Goal: Information Seeking & Learning: Learn about a topic

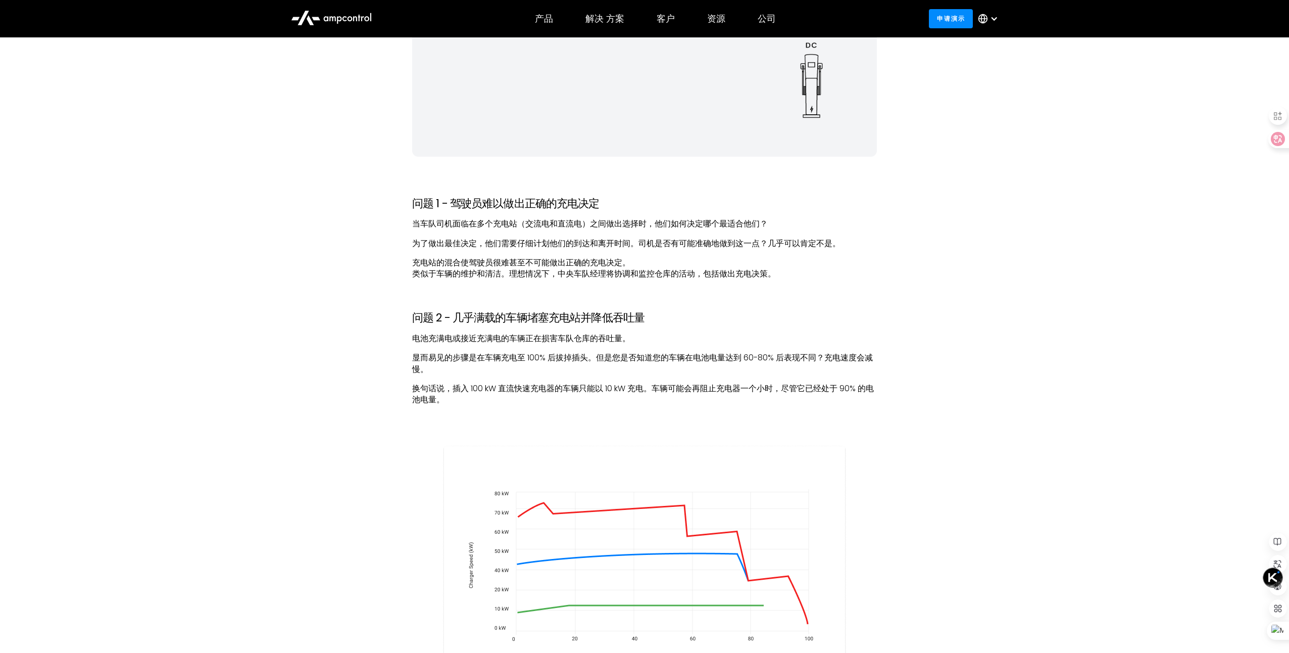
scroll to position [2778, 0]
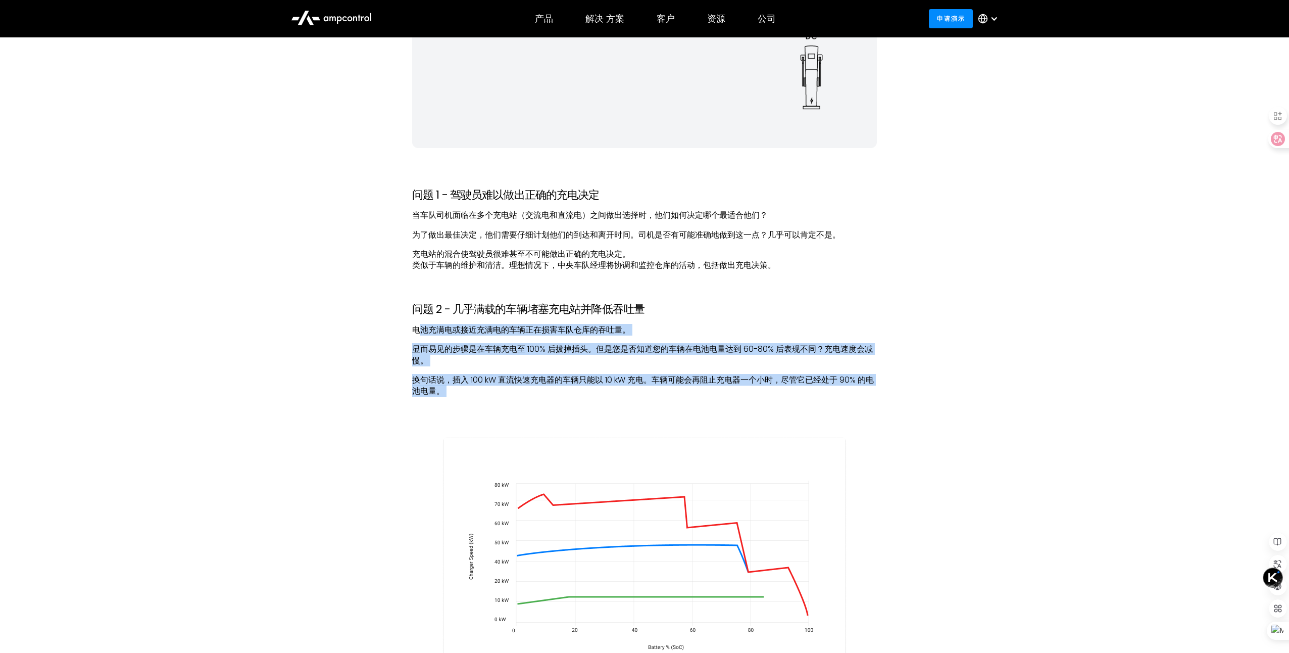
drag, startPoint x: 491, startPoint y: 399, endPoint x: 419, endPoint y: 326, distance: 102.9
drag, startPoint x: 419, startPoint y: 326, endPoint x: 517, endPoint y: 392, distance: 118.7
click at [517, 392] on p "换句话说，插入 100 kW 直流快速充电器的车辆只能以 10 kW 充电。车辆可能会再阻止充电器一个小时，尽管它已经处于 90% 的电池电量。" at bounding box center [644, 391] width 465 height 34
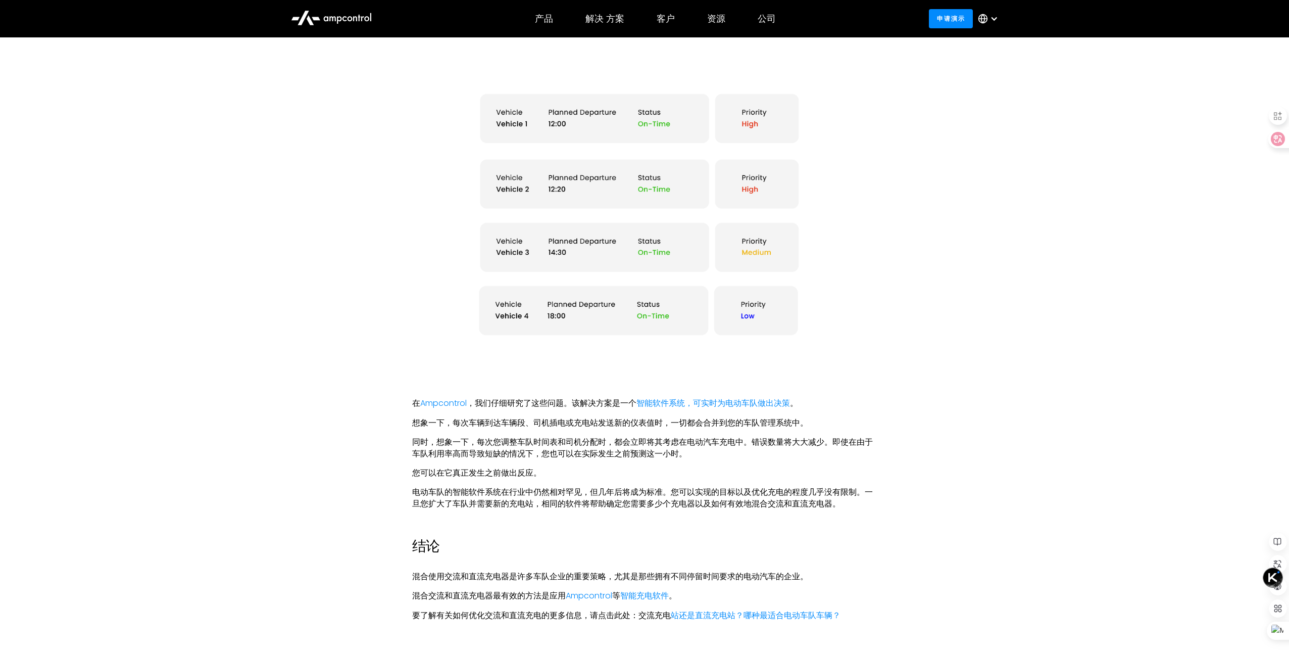
scroll to position [3687, 0]
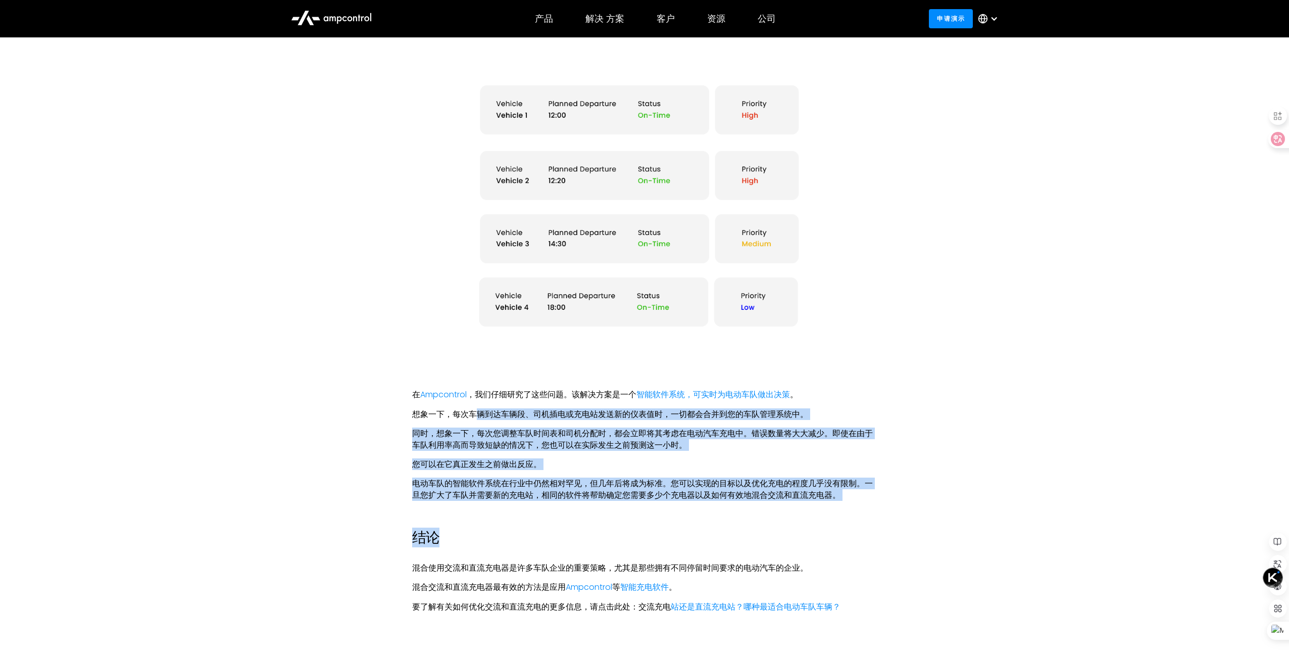
drag, startPoint x: 481, startPoint y: 412, endPoint x: 850, endPoint y: 505, distance: 380.6
click at [470, 487] on font "电动车队的智能软件系统在行业中仍然相对罕见，但几年后将成为标准。您可以实现的目标以及优化充电的程度几乎没有限制。一旦您扩大了车队并需要新的充电站，相同的软件将…" at bounding box center [642, 488] width 461 height 23
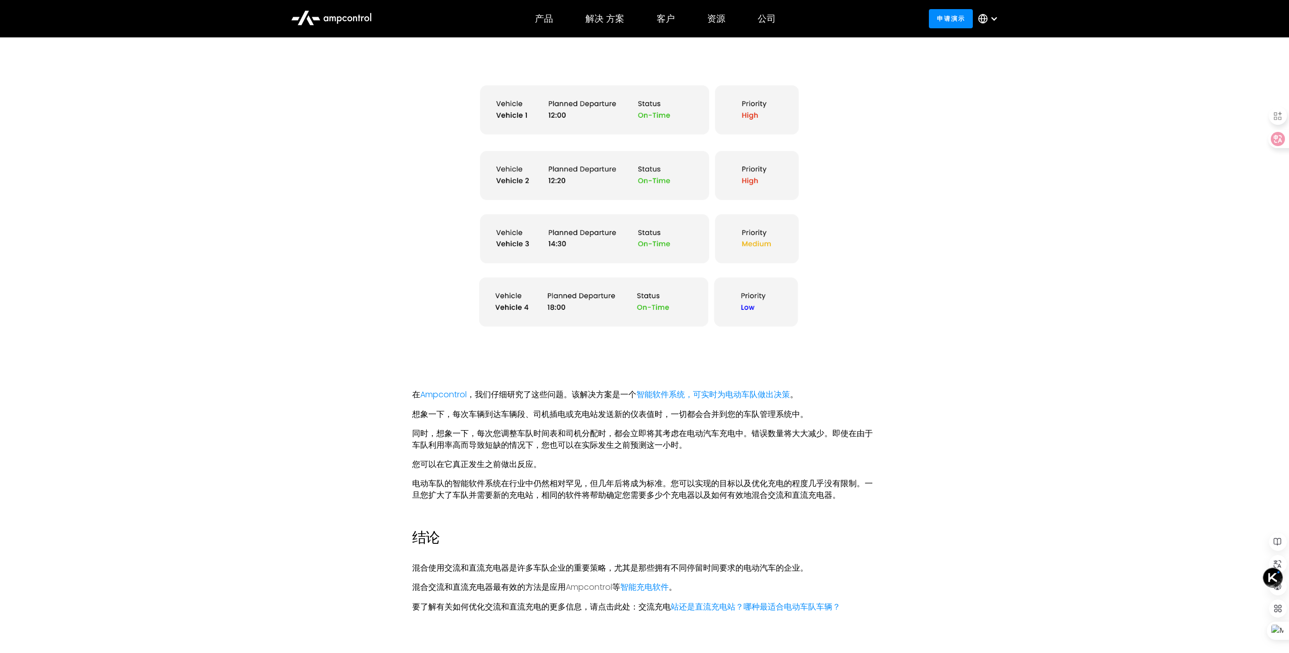
click at [585, 586] on link "Ampcontrol" at bounding box center [589, 587] width 46 height 12
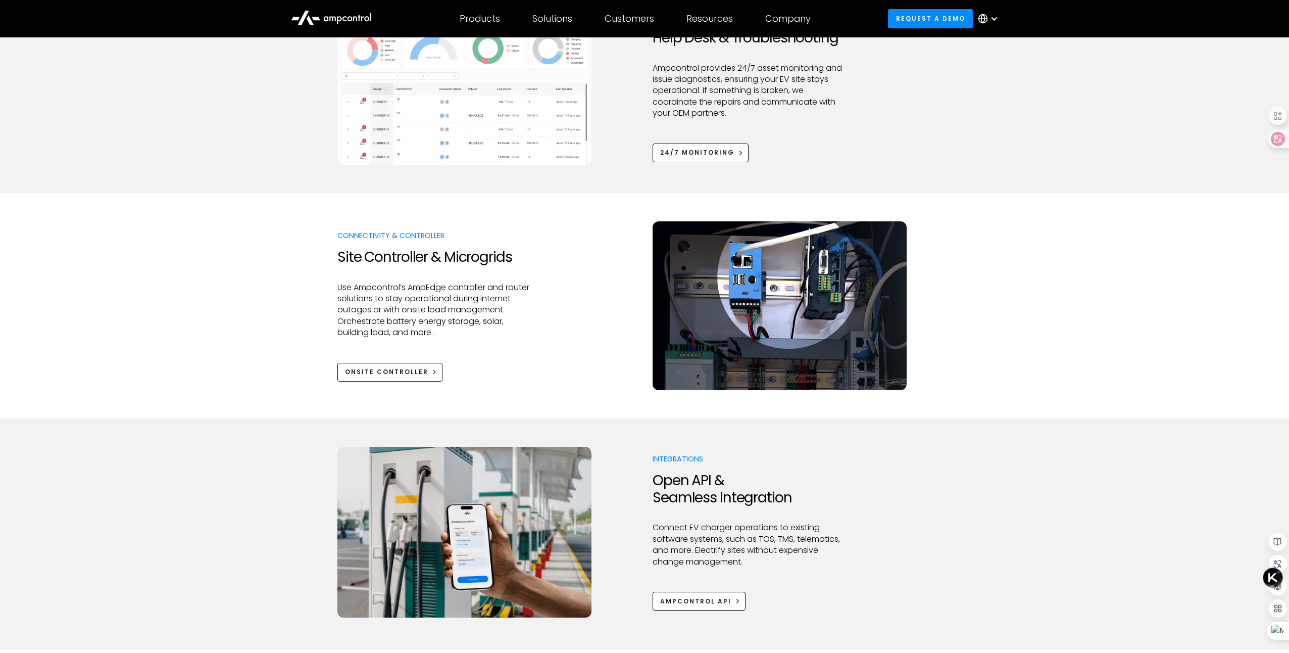
scroll to position [1111, 0]
